Goal: Transaction & Acquisition: Download file/media

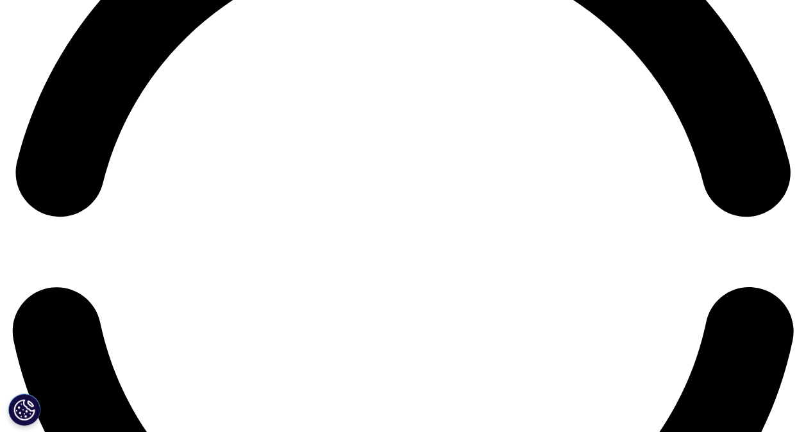
scroll to position [1795, 0]
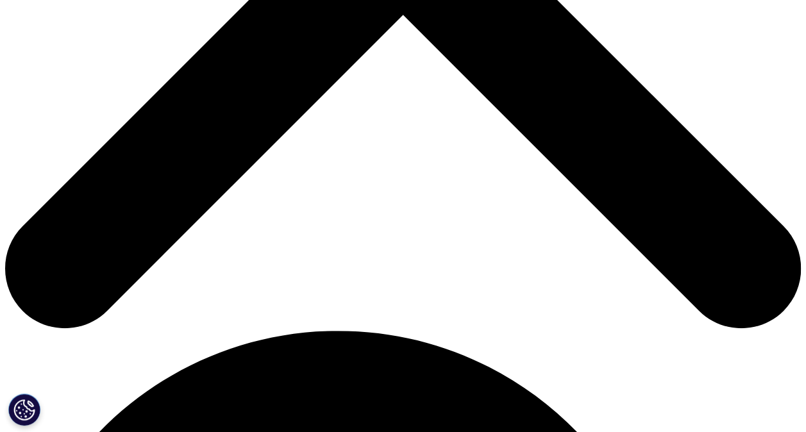
scroll to position [513, 0]
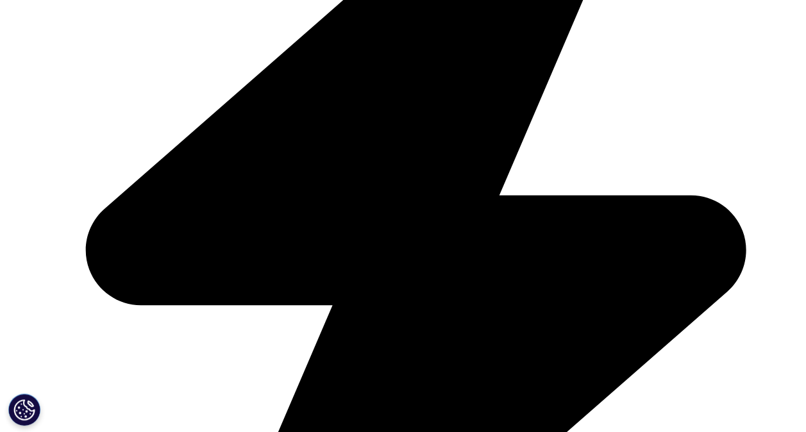
click at [191, 238] on span "Download" at bounding box center [180, 243] width 61 height 14
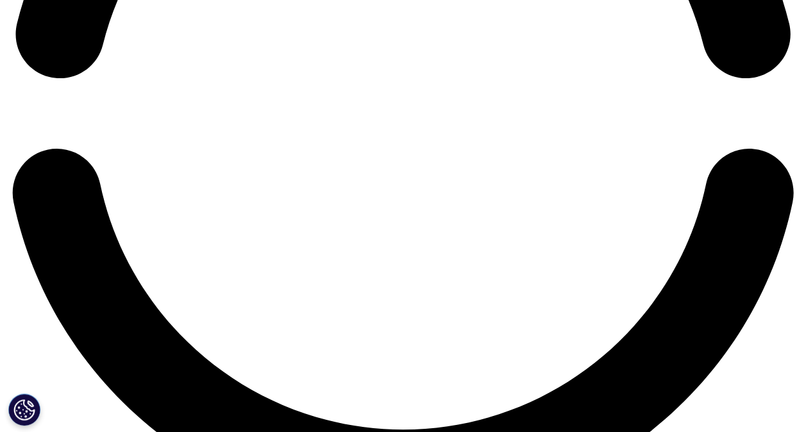
scroll to position [1795, 0]
